Goal: Navigation & Orientation: Find specific page/section

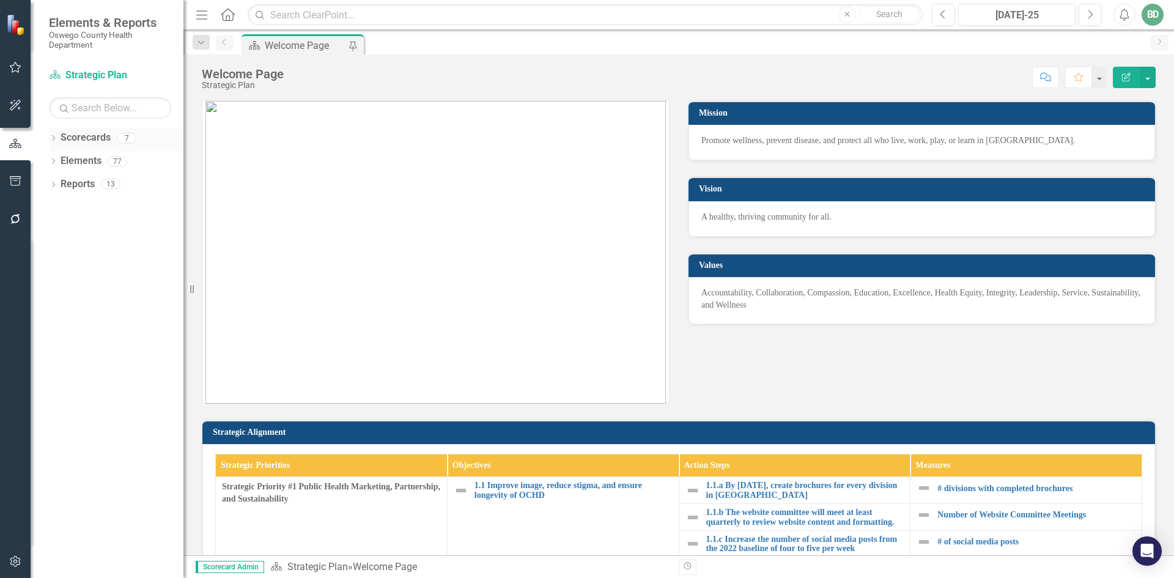
click at [90, 139] on link "Scorecards" at bounding box center [86, 138] width 50 height 14
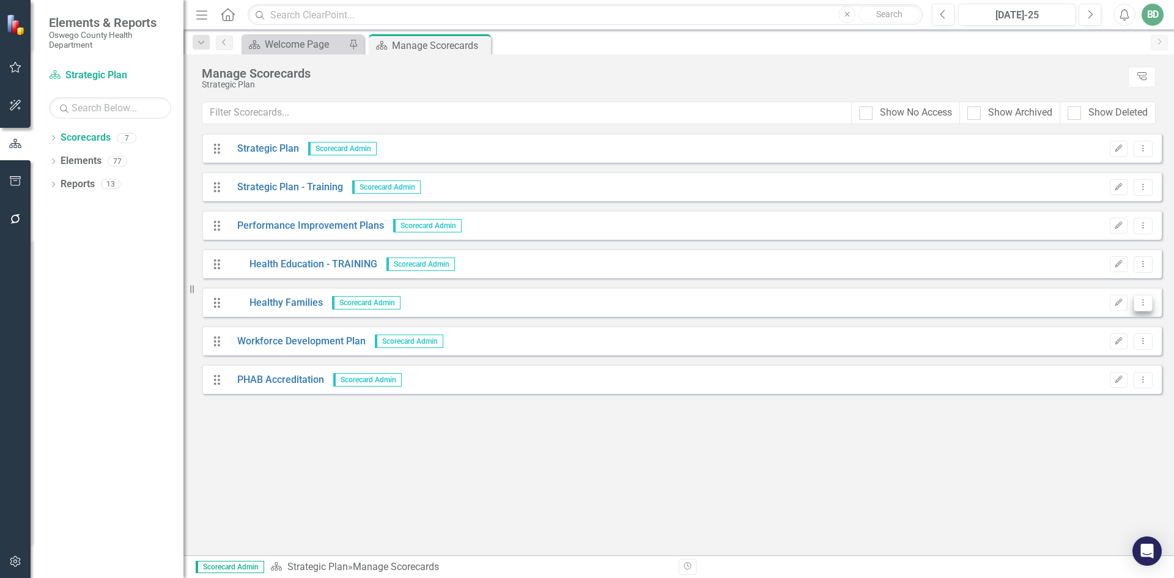
click at [1149, 306] on button "Dropdown Menu" at bounding box center [1143, 303] width 19 height 17
click at [276, 305] on link "Healthy Families" at bounding box center [275, 303] width 95 height 14
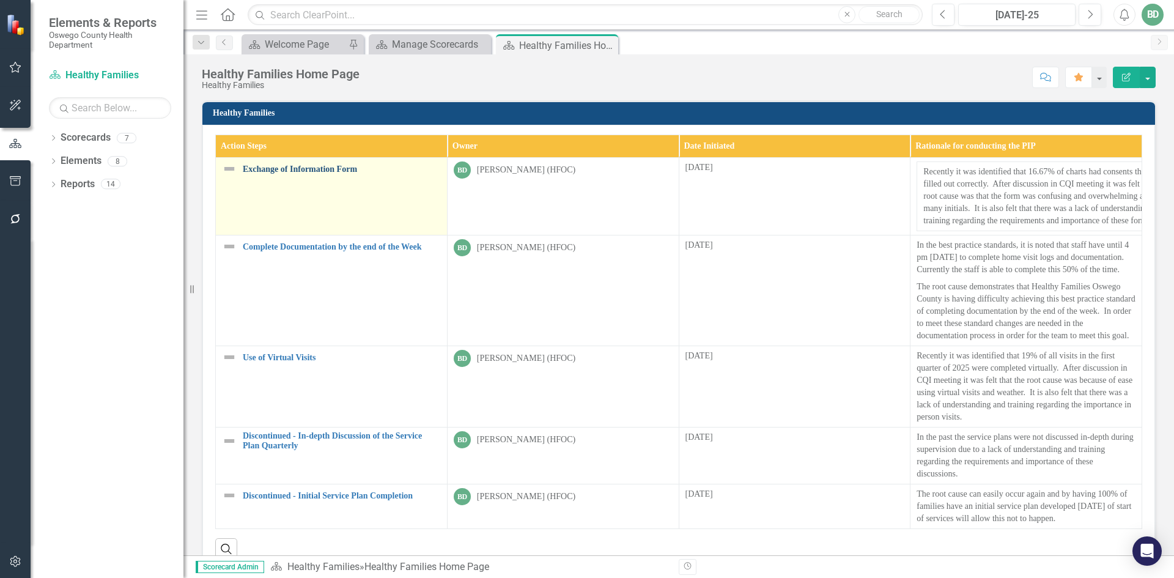
click at [293, 169] on link "Exchange of Information Form" at bounding box center [342, 169] width 198 height 9
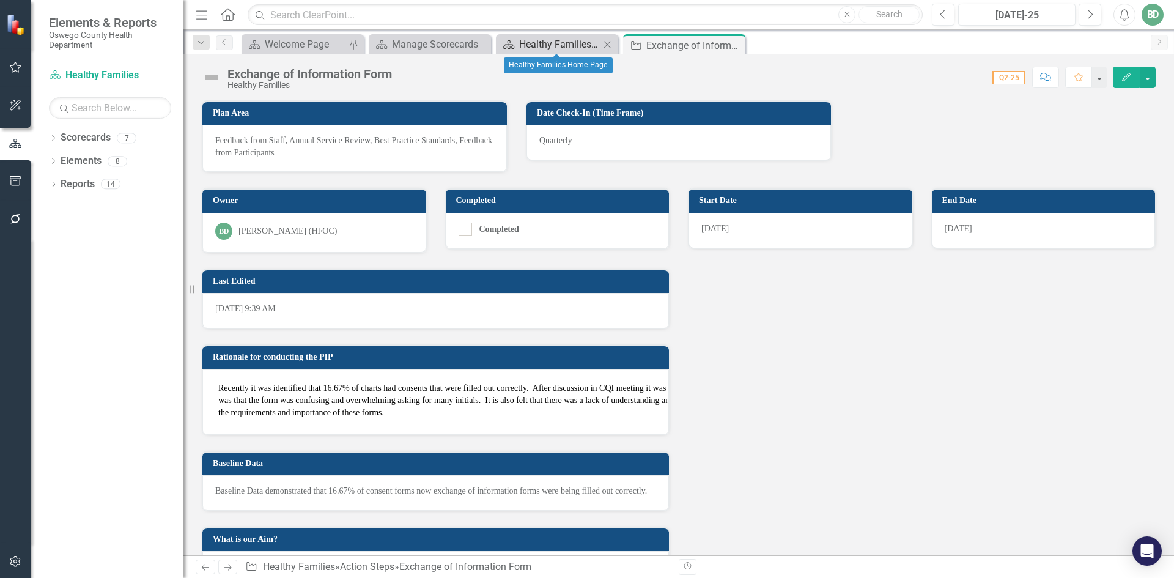
click at [553, 48] on div "Healthy Families Home Page" at bounding box center [559, 44] width 81 height 15
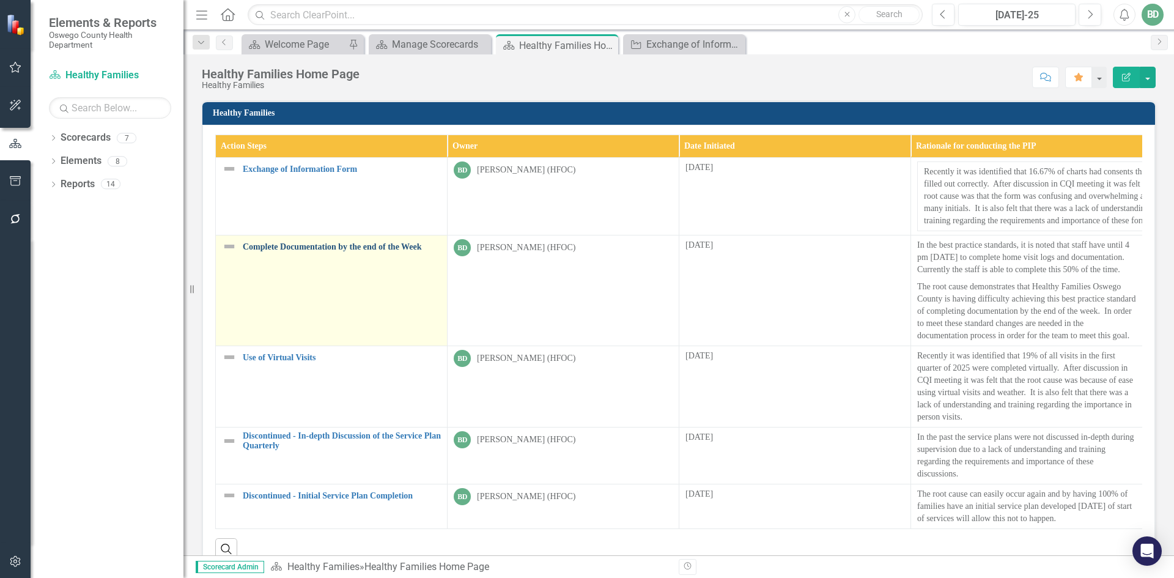
click at [329, 249] on link "Complete Documentation by the end of the Week" at bounding box center [342, 246] width 198 height 9
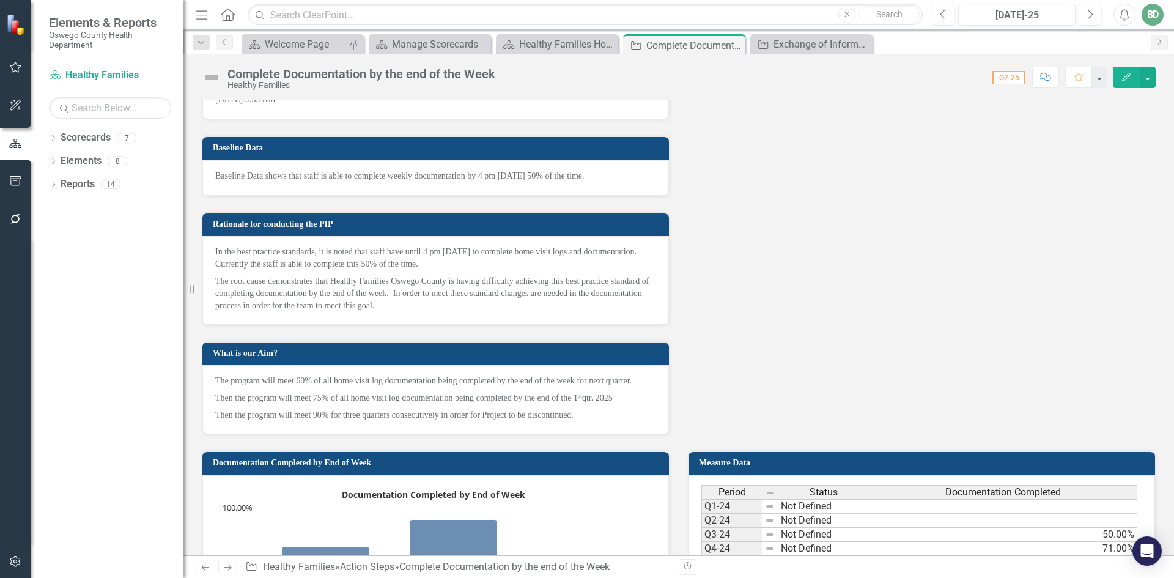
scroll to position [184, 0]
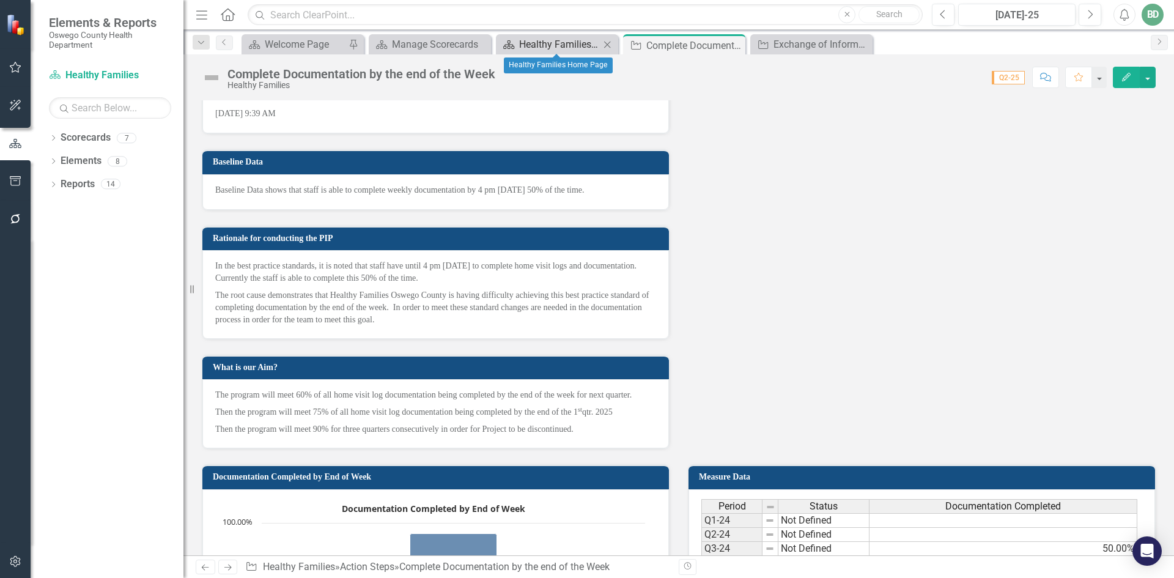
click at [568, 43] on div "Healthy Families Home Page" at bounding box center [559, 44] width 81 height 15
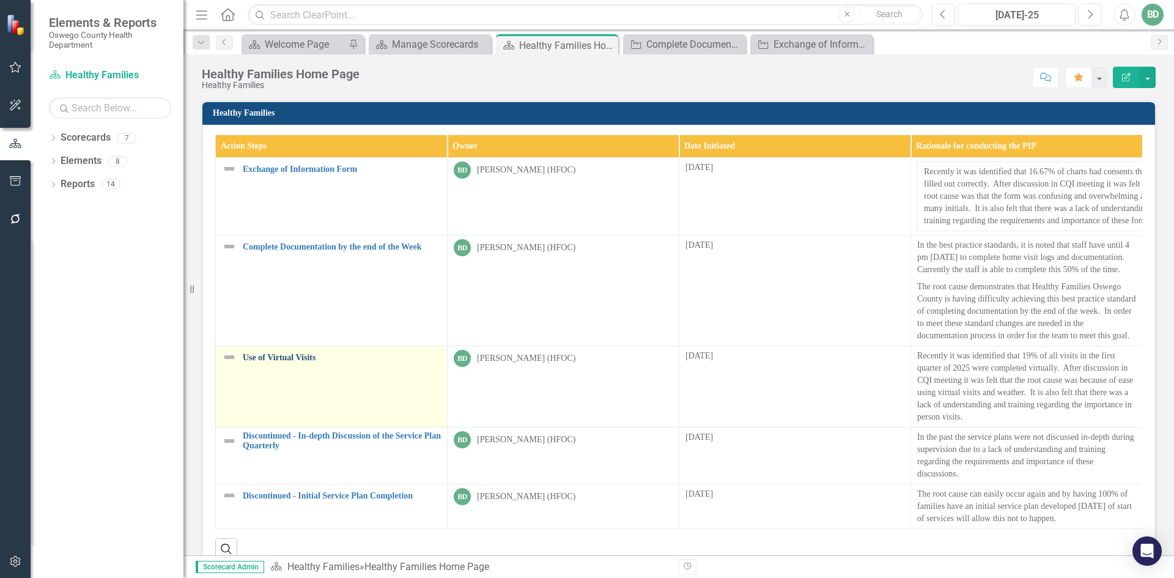
click at [294, 361] on link "Use of Virtual Visits" at bounding box center [342, 357] width 198 height 9
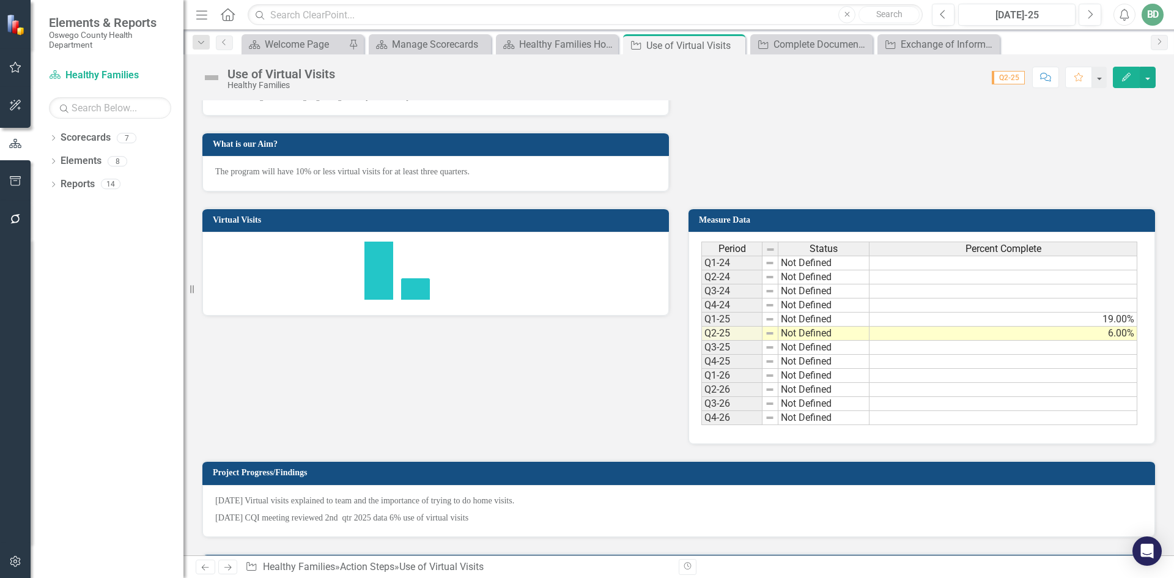
scroll to position [367, 0]
